Goal: Task Accomplishment & Management: Manage account settings

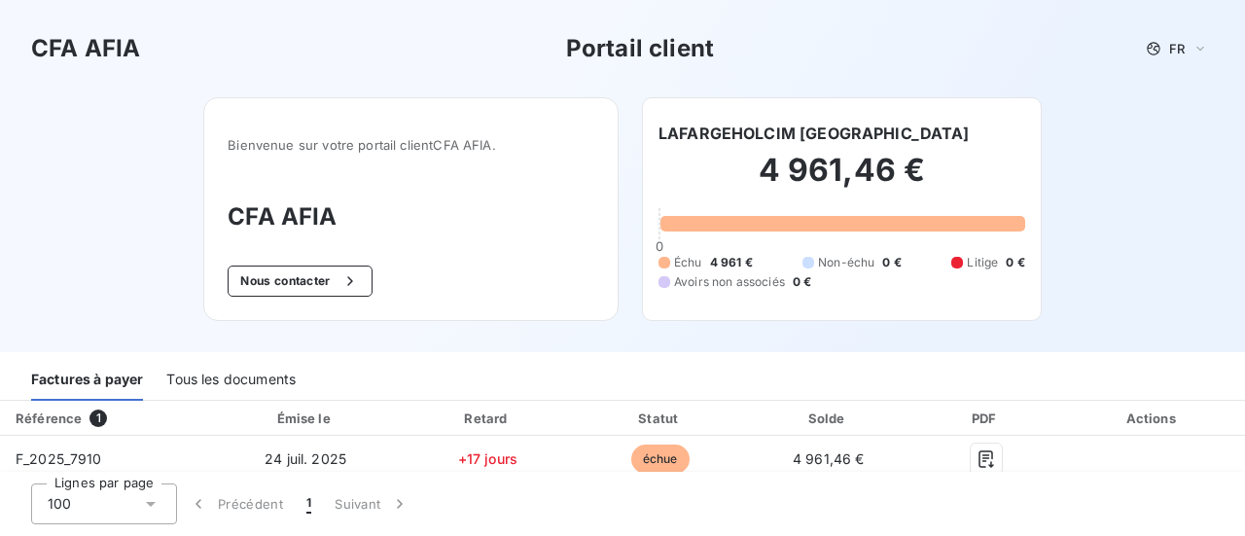
click at [212, 378] on div "Tous les documents" at bounding box center [230, 380] width 129 height 41
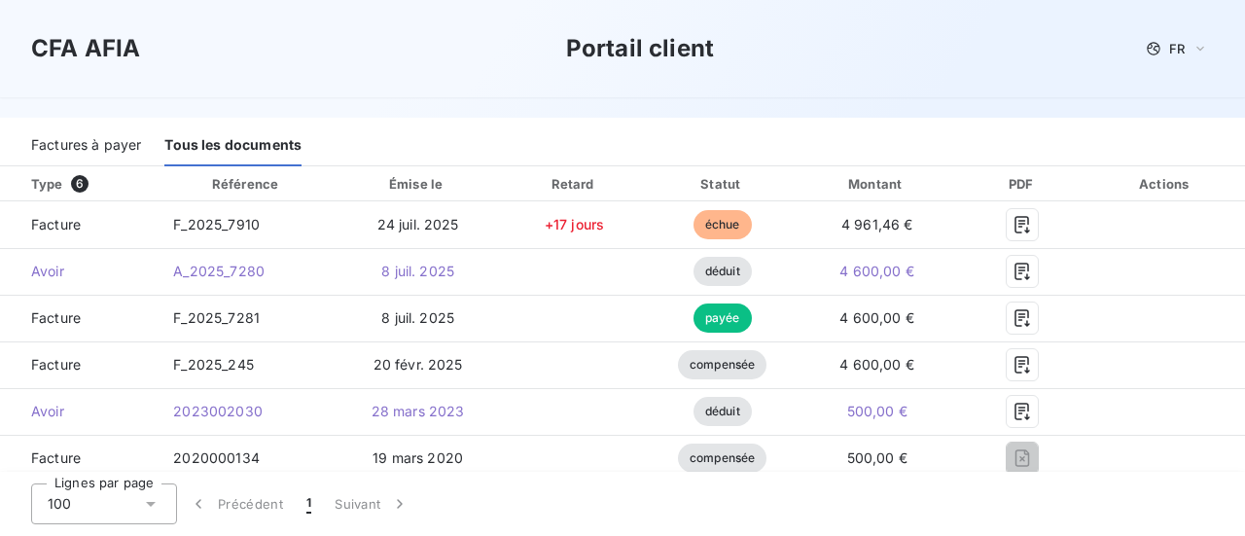
scroll to position [214, 0]
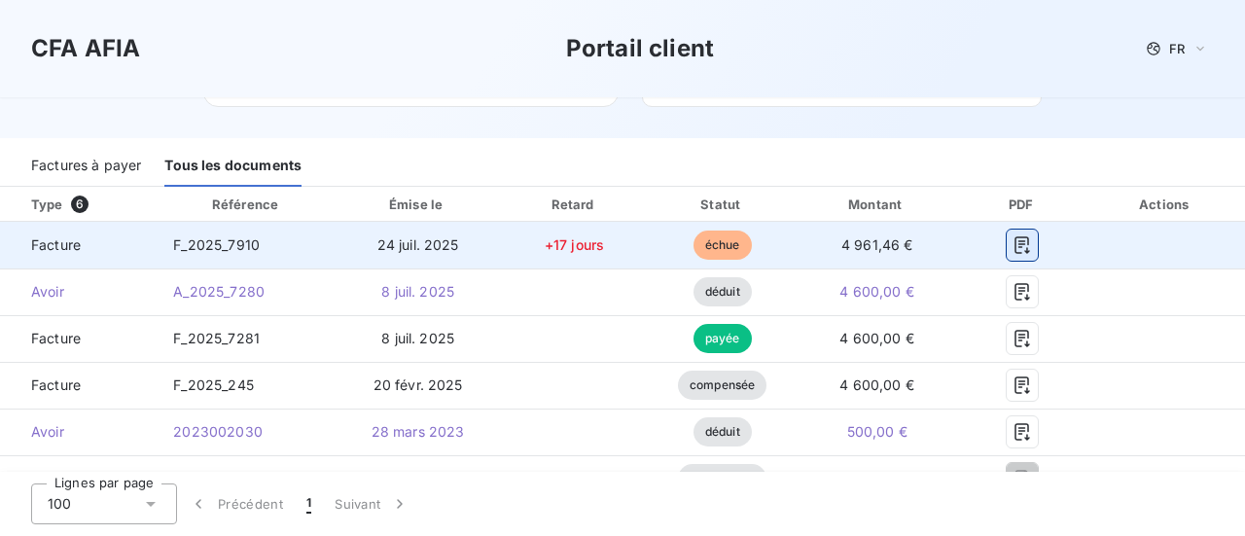
click at [1012, 248] on icon "button" at bounding box center [1021, 244] width 19 height 19
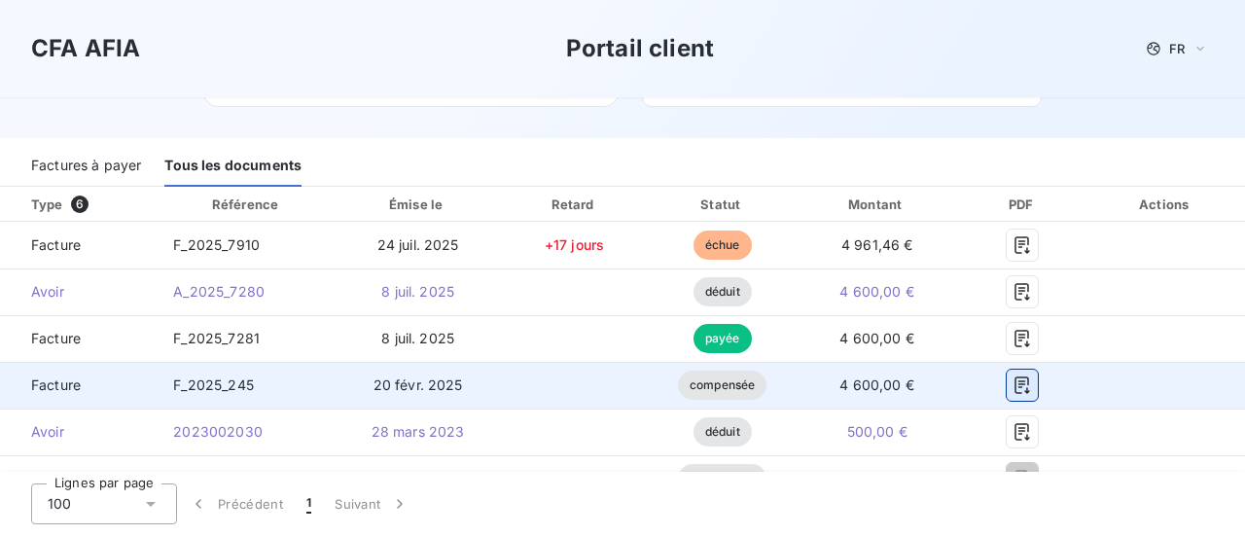
click at [1015, 382] on icon "button" at bounding box center [1022, 385] width 15 height 18
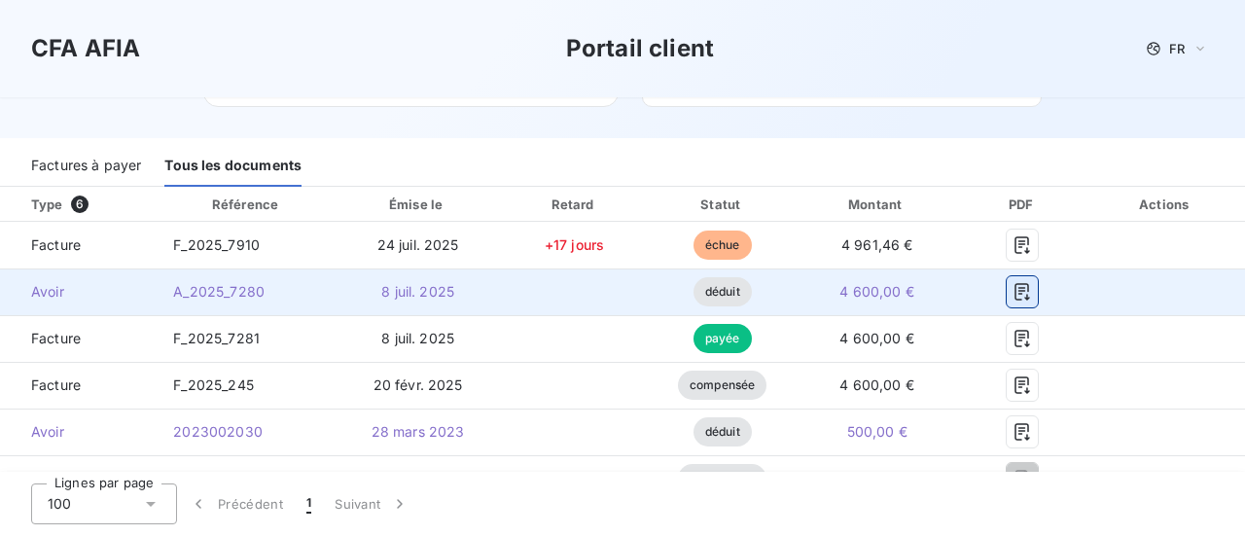
click at [1012, 287] on icon "button" at bounding box center [1021, 291] width 19 height 19
click at [1015, 283] on icon "button" at bounding box center [1022, 292] width 15 height 18
click at [1015, 289] on icon "button" at bounding box center [1022, 292] width 15 height 18
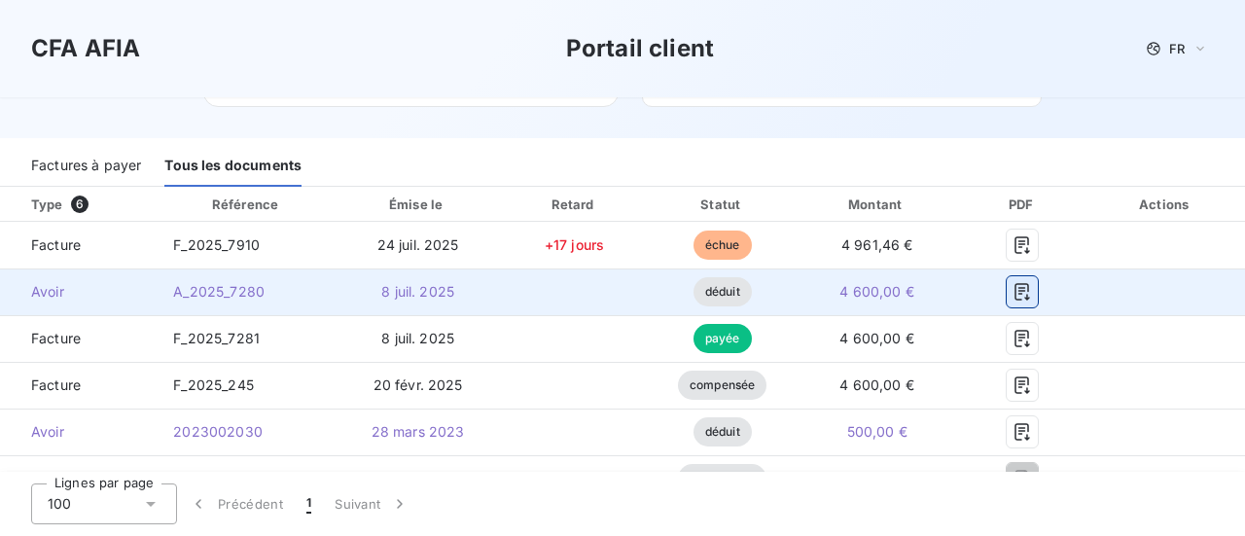
click at [1015, 289] on icon "button" at bounding box center [1022, 292] width 15 height 18
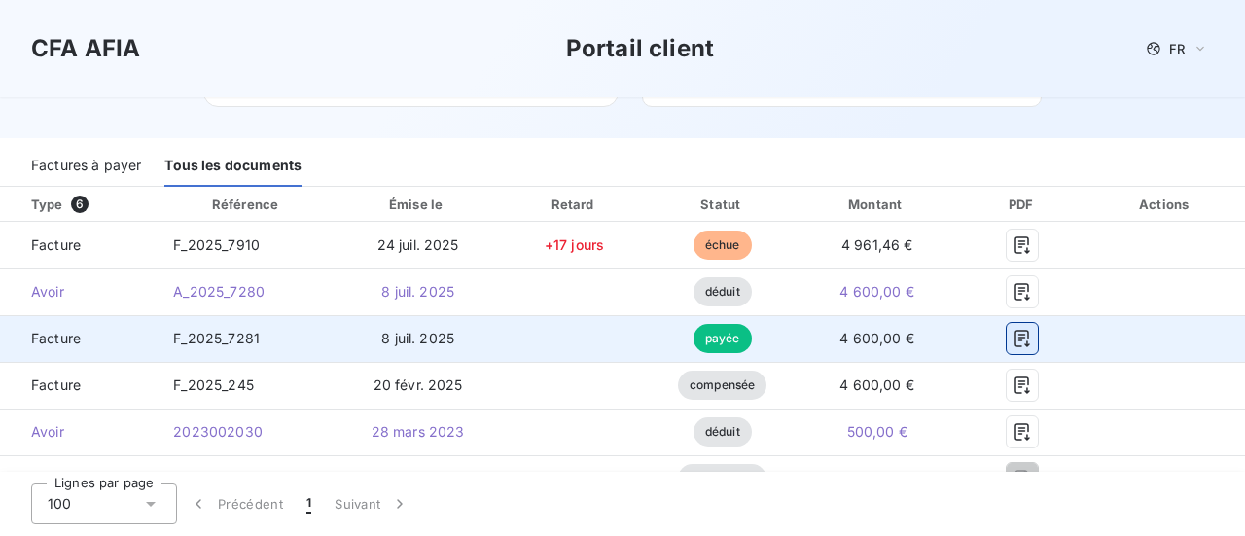
click at [1012, 337] on icon "button" at bounding box center [1021, 338] width 19 height 19
